Goal: Information Seeking & Learning: Learn about a topic

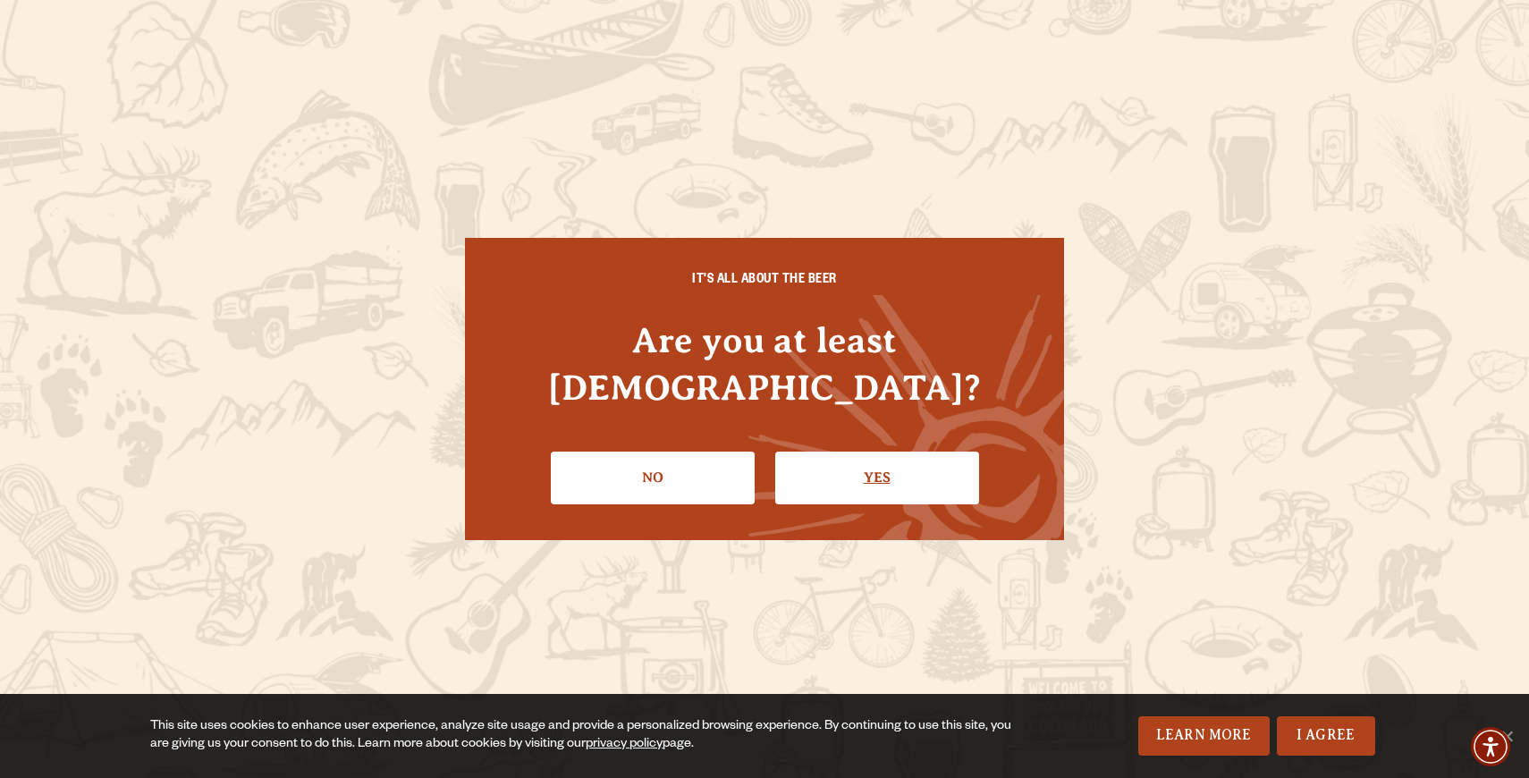
click at [897, 452] on link "Yes" at bounding box center [877, 478] width 204 height 52
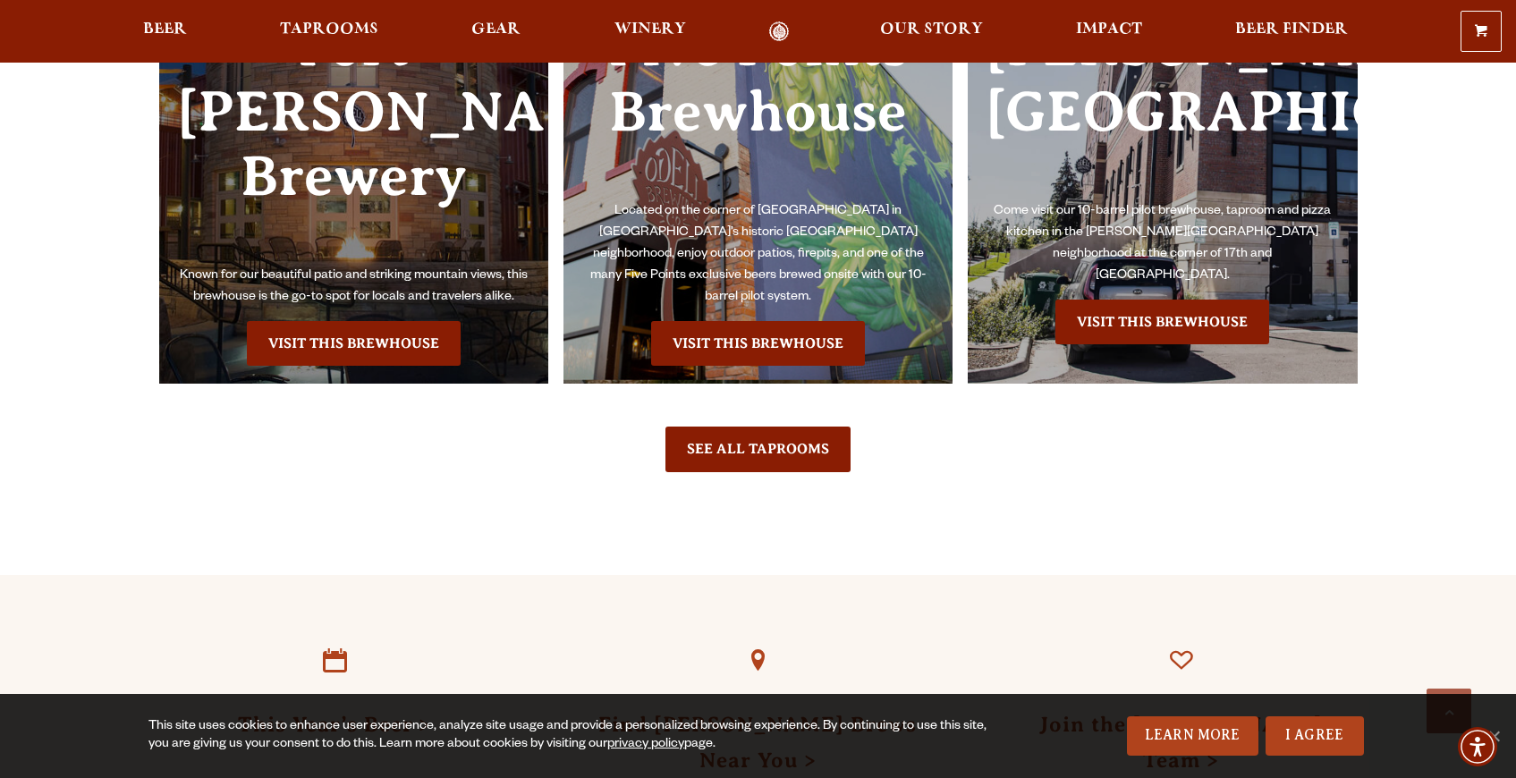
scroll to position [4292, 0]
click at [342, 365] on link "Visit this Brewhouse" at bounding box center [354, 342] width 214 height 45
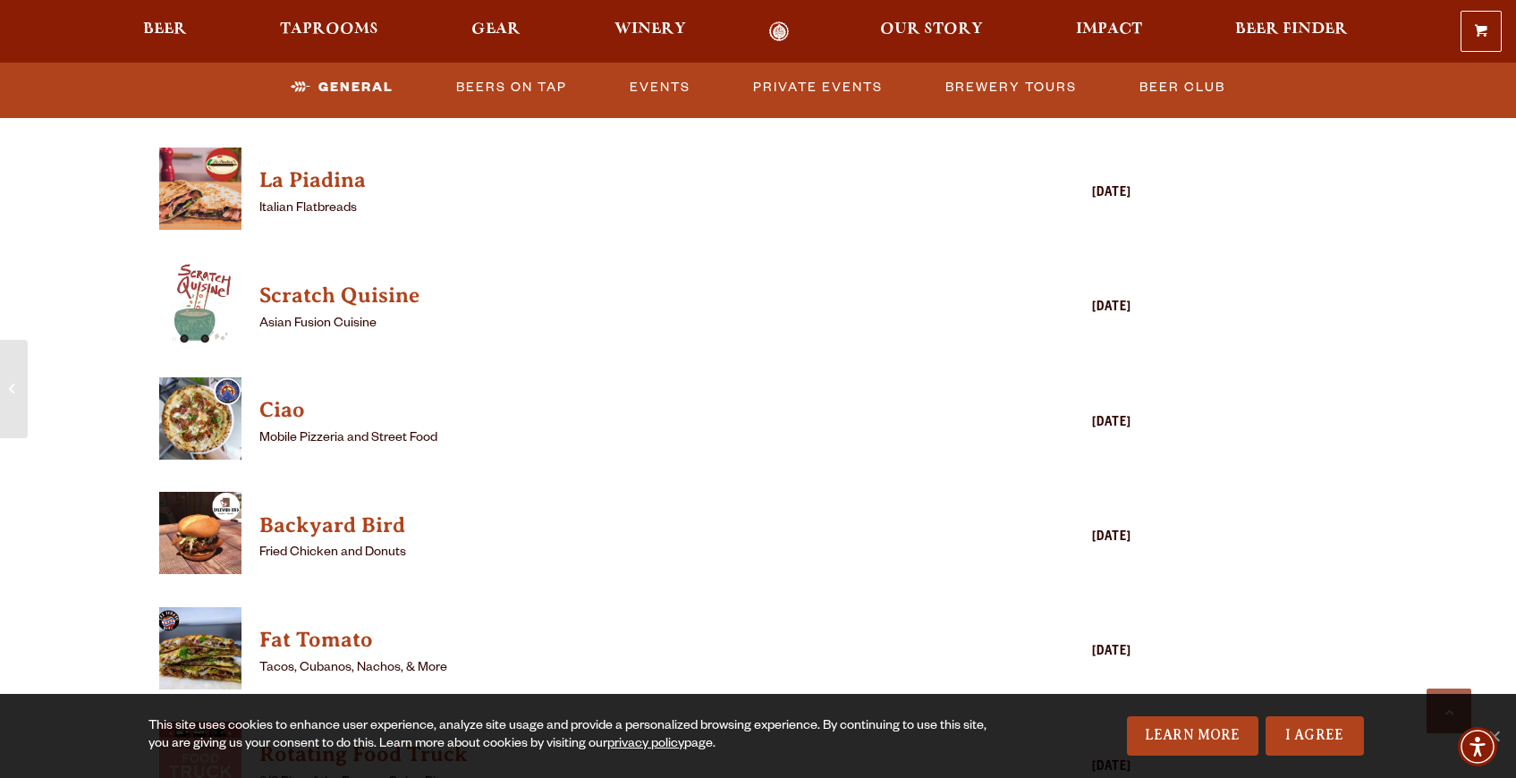
scroll to position [1882, 0]
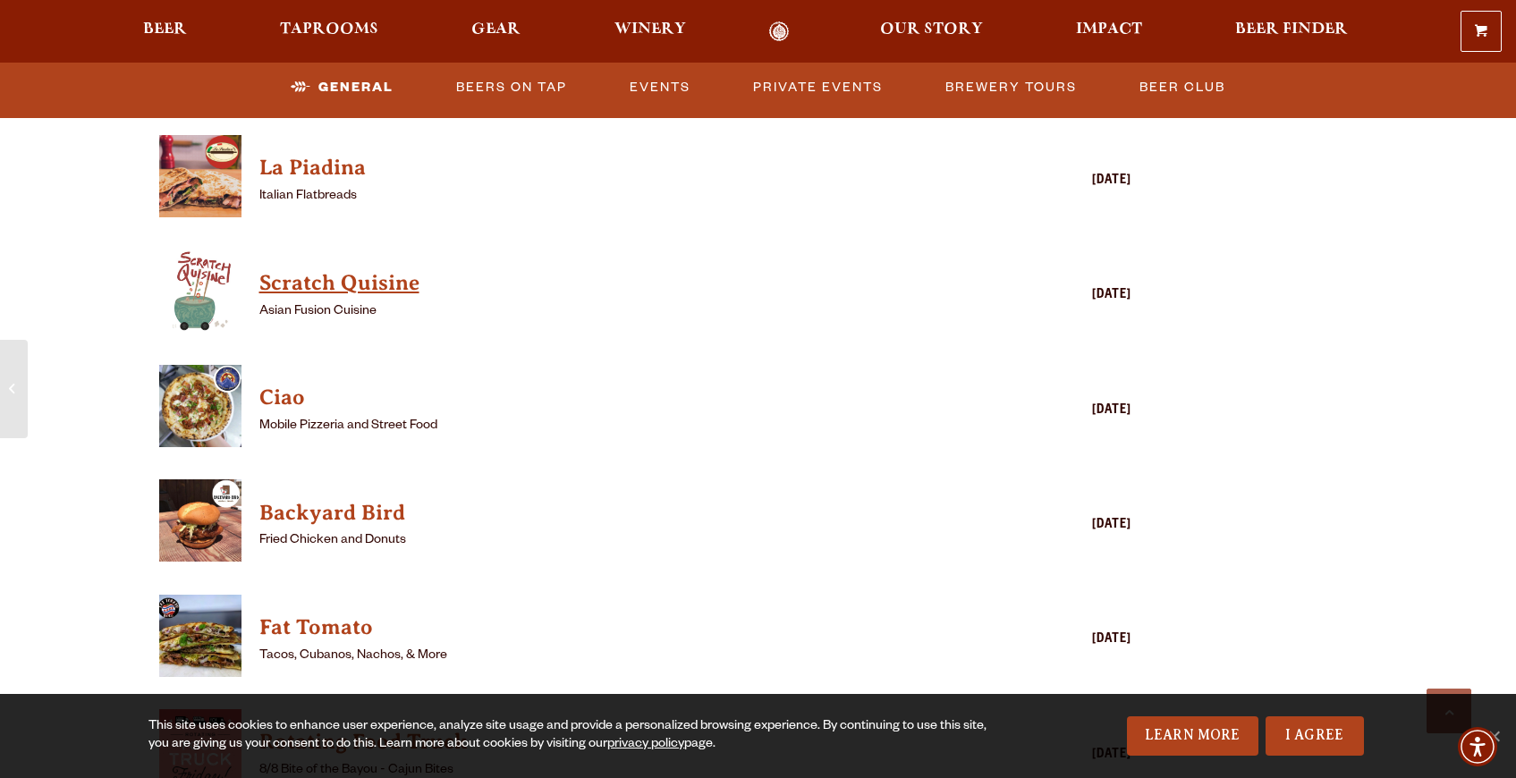
click at [259, 298] on h4 "Scratch Quisine" at bounding box center [619, 283] width 721 height 29
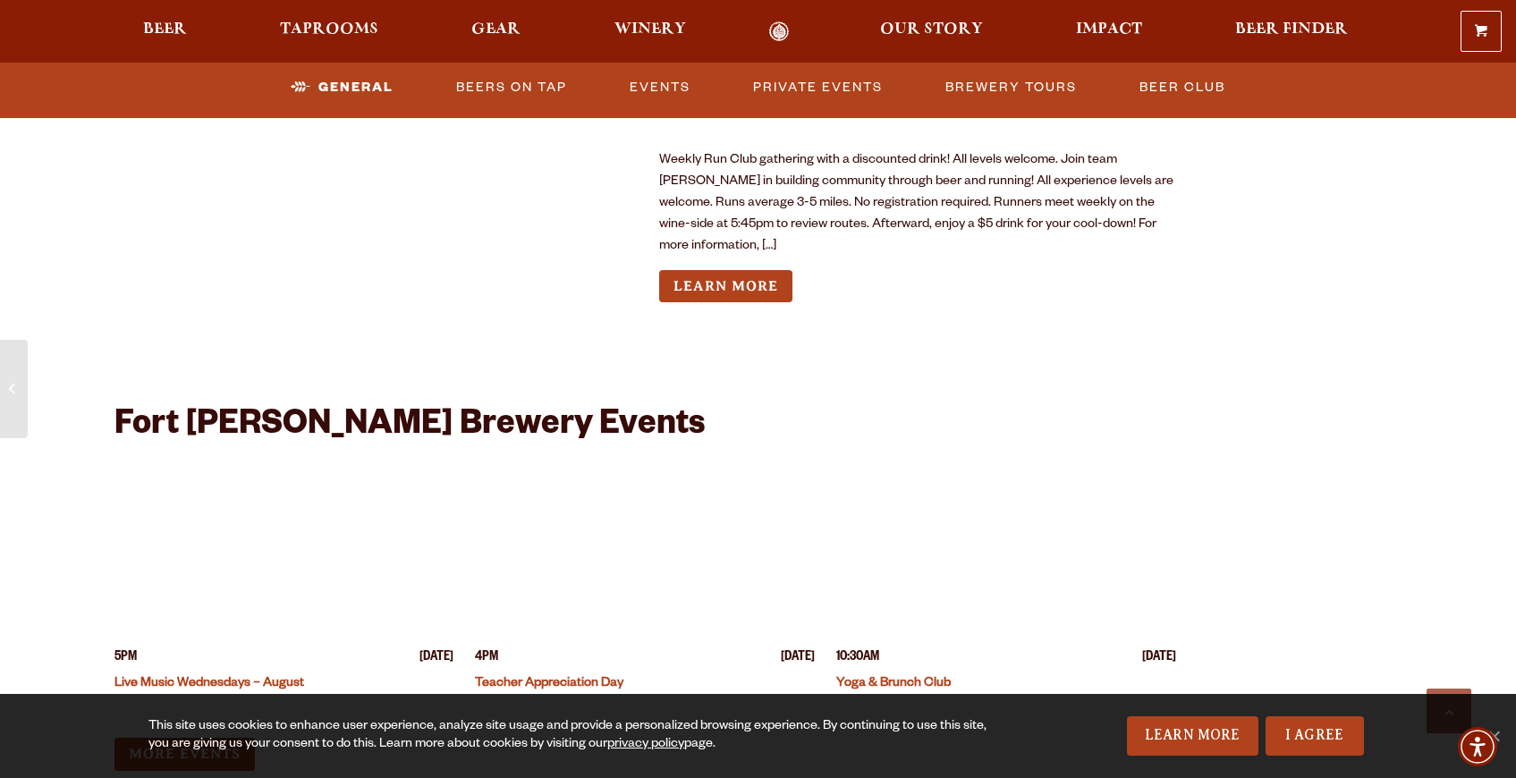
scroll to position [4244, 0]
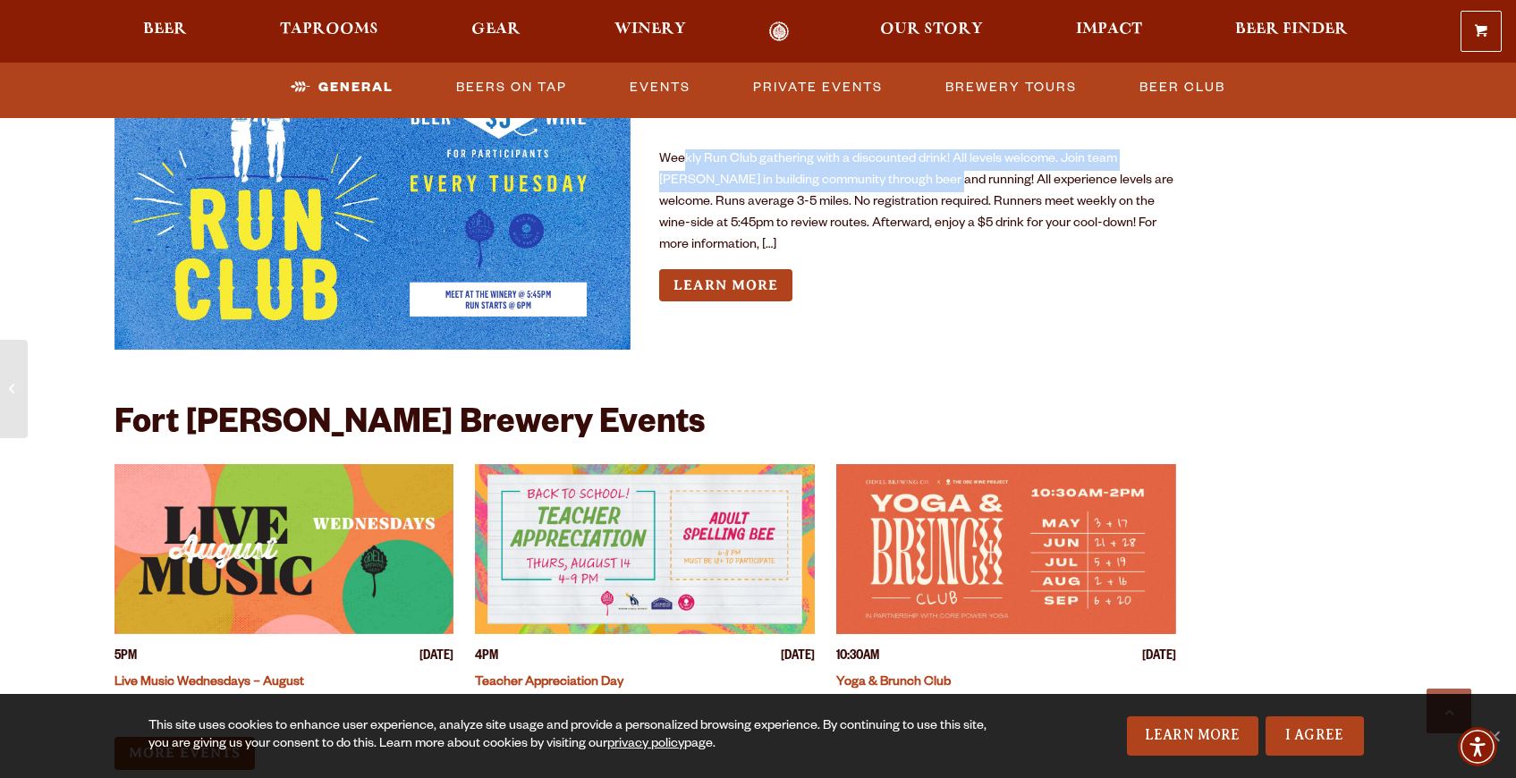
drag, startPoint x: 696, startPoint y: 408, endPoint x: 1012, endPoint y: 427, distance: 317.1
click at [1012, 257] on p "Weekly Run Club gathering with a discounted drink! All levels welcome. Join tea…" at bounding box center [917, 202] width 517 height 107
